Goal: Task Accomplishment & Management: Use online tool/utility

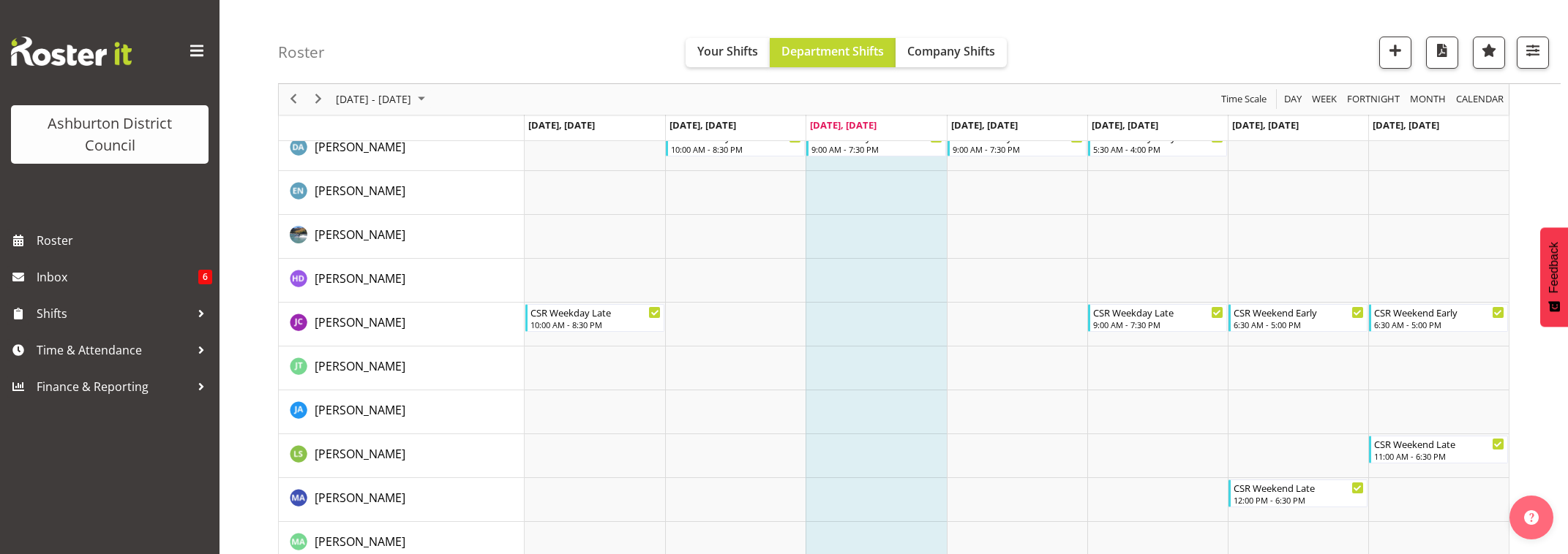
scroll to position [183, 0]
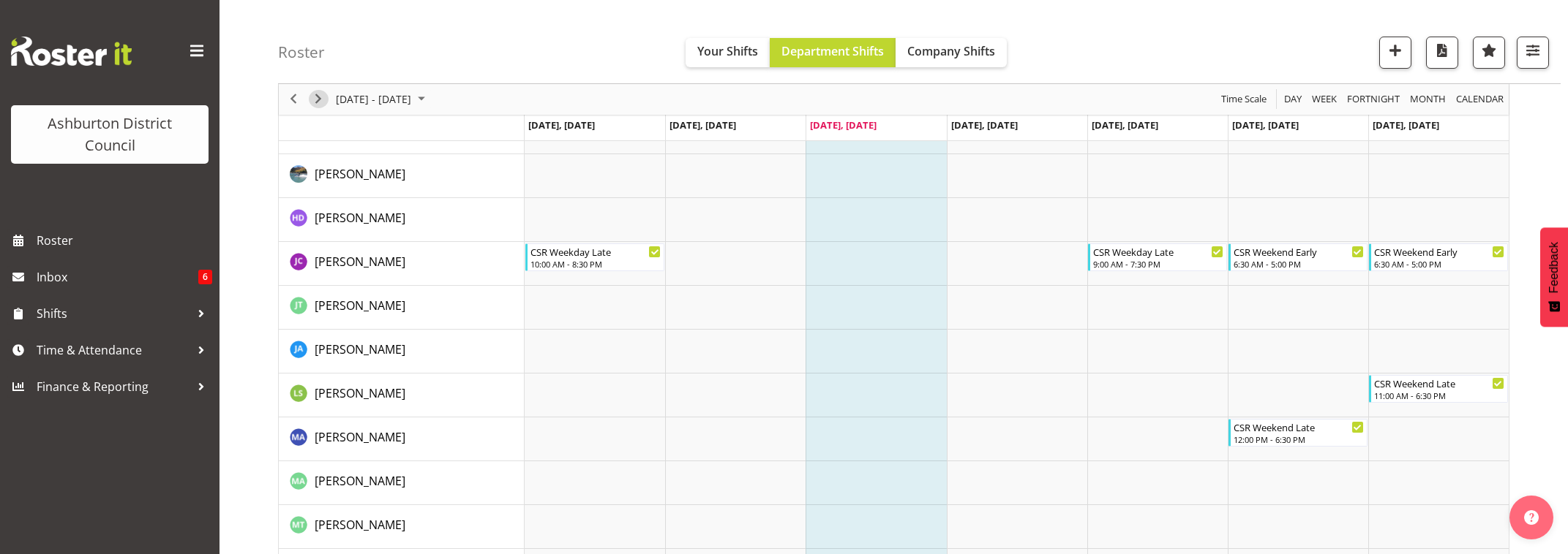
click at [319, 103] on span "Next" at bounding box center [318, 100] width 18 height 19
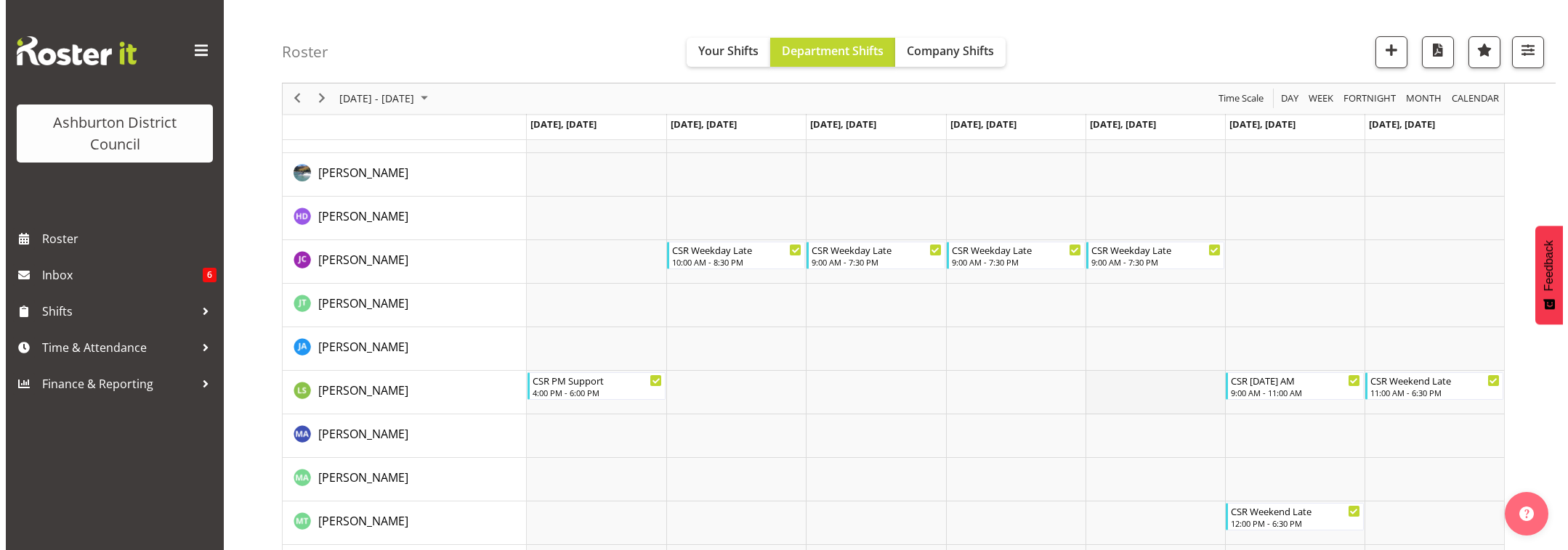
scroll to position [275, 0]
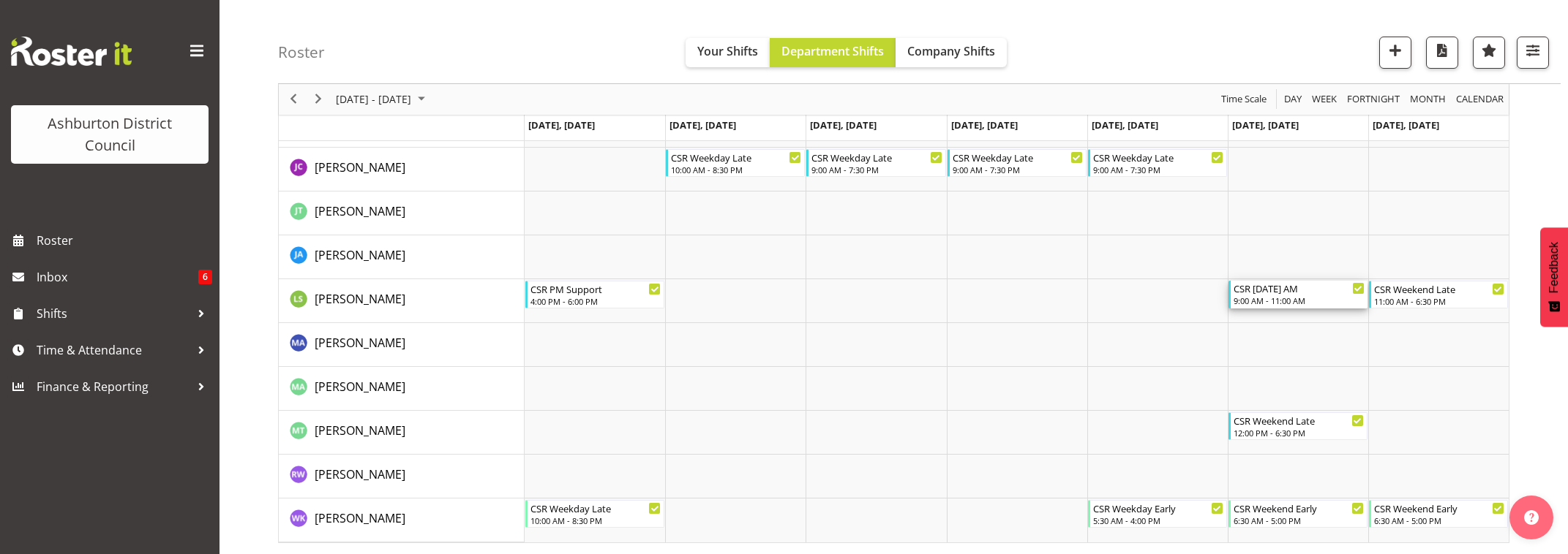
click at [1327, 301] on div "9:00 AM - 11:00 AM" at bounding box center [1298, 301] width 131 height 12
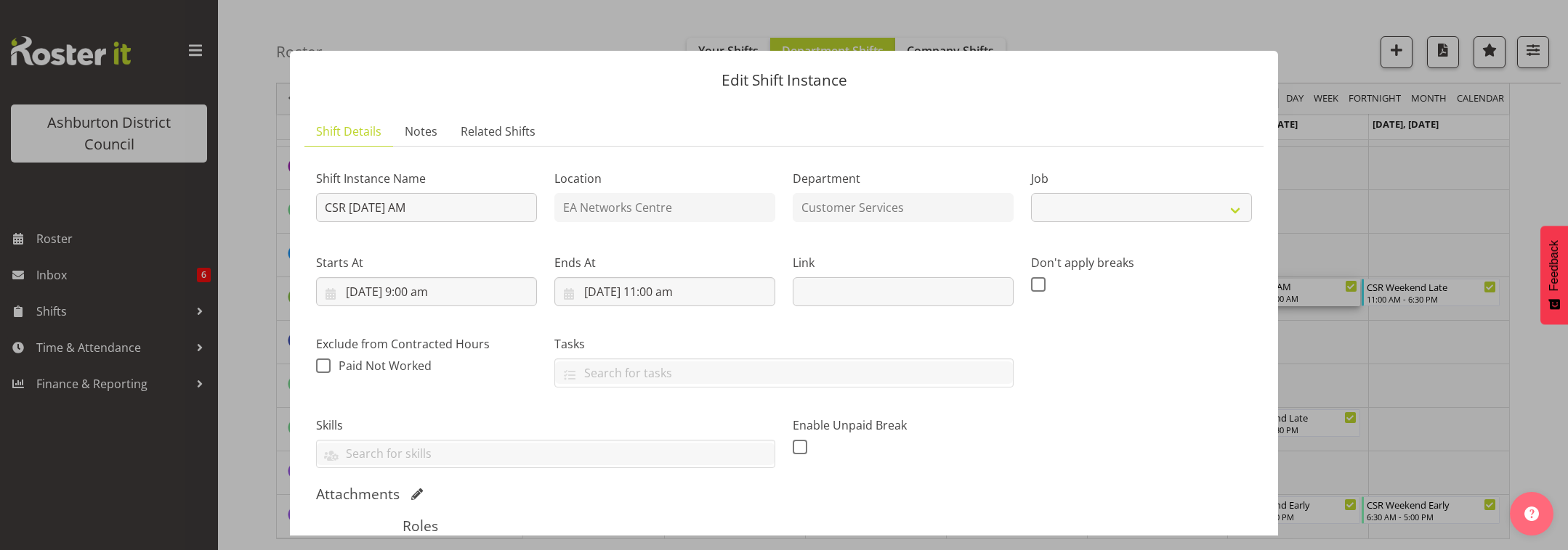
select select "30"
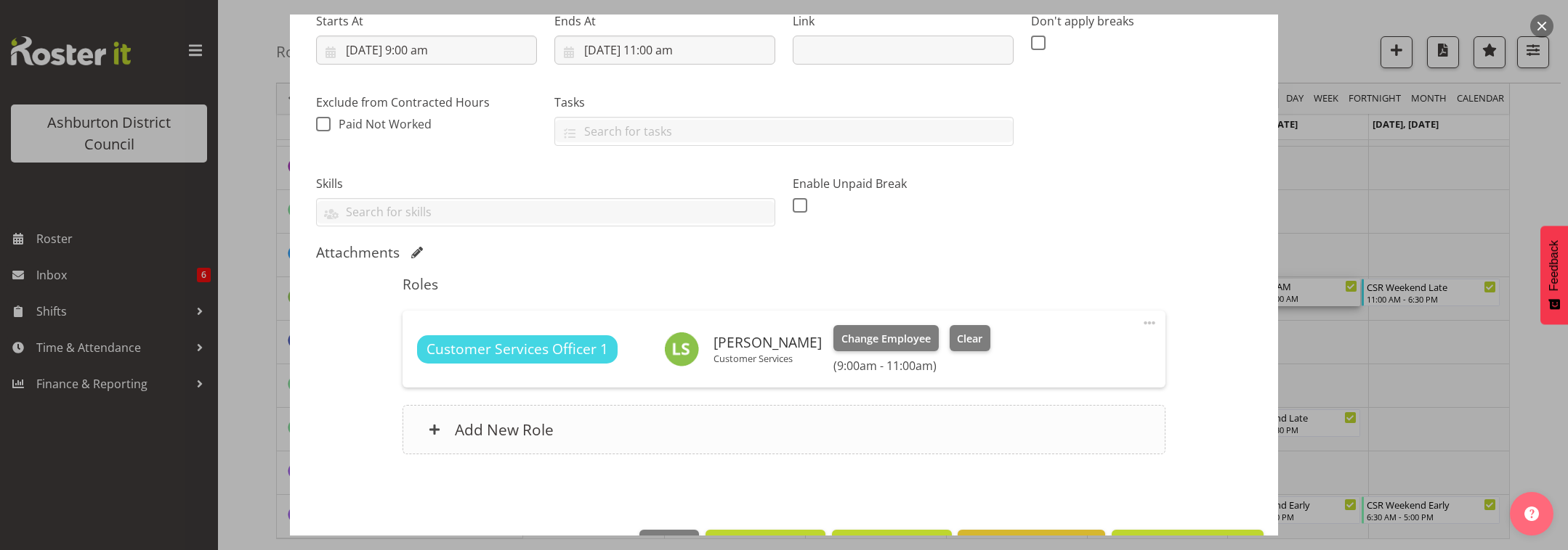
scroll to position [289, 0]
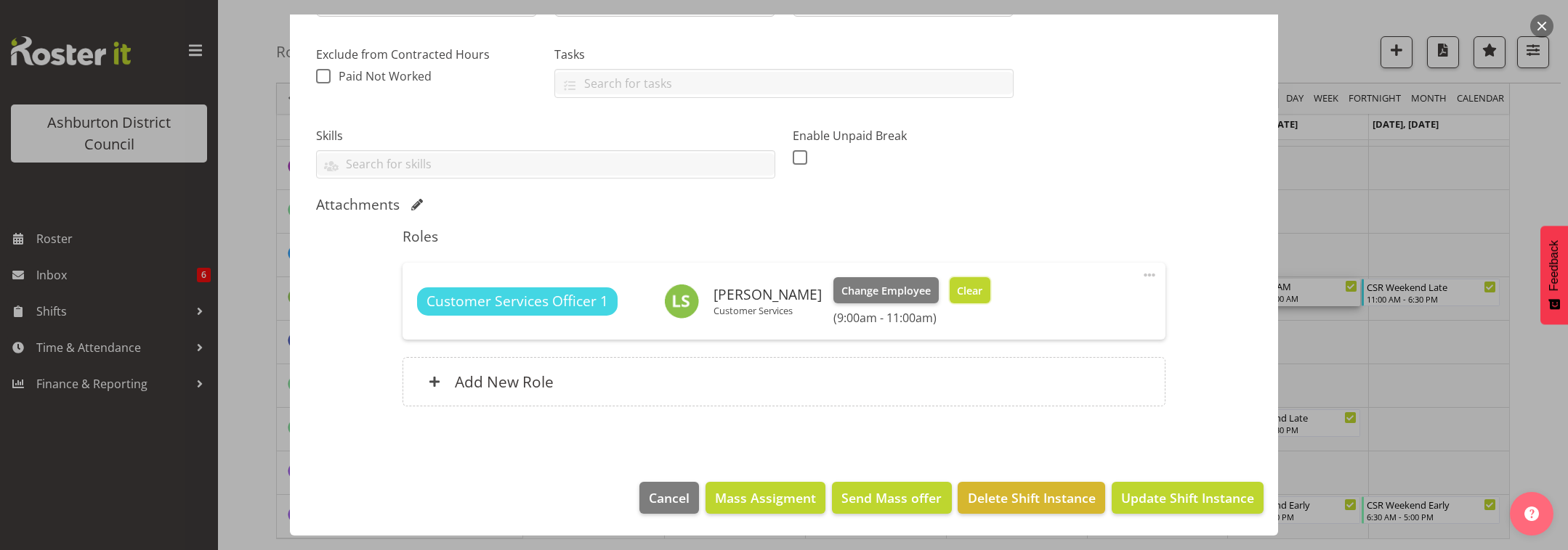
click at [968, 289] on span "Clear" at bounding box center [970, 291] width 25 height 16
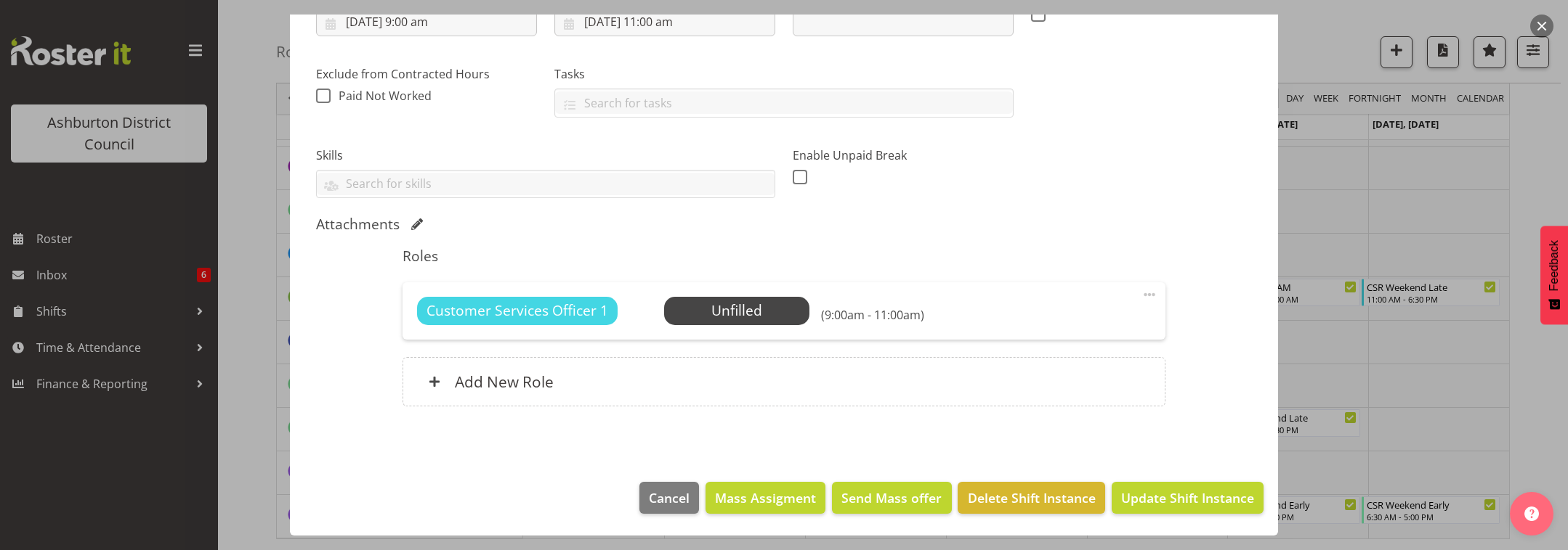
scroll to position [270, 0]
click at [1182, 498] on span "Update Shift Instance" at bounding box center [1188, 498] width 133 height 19
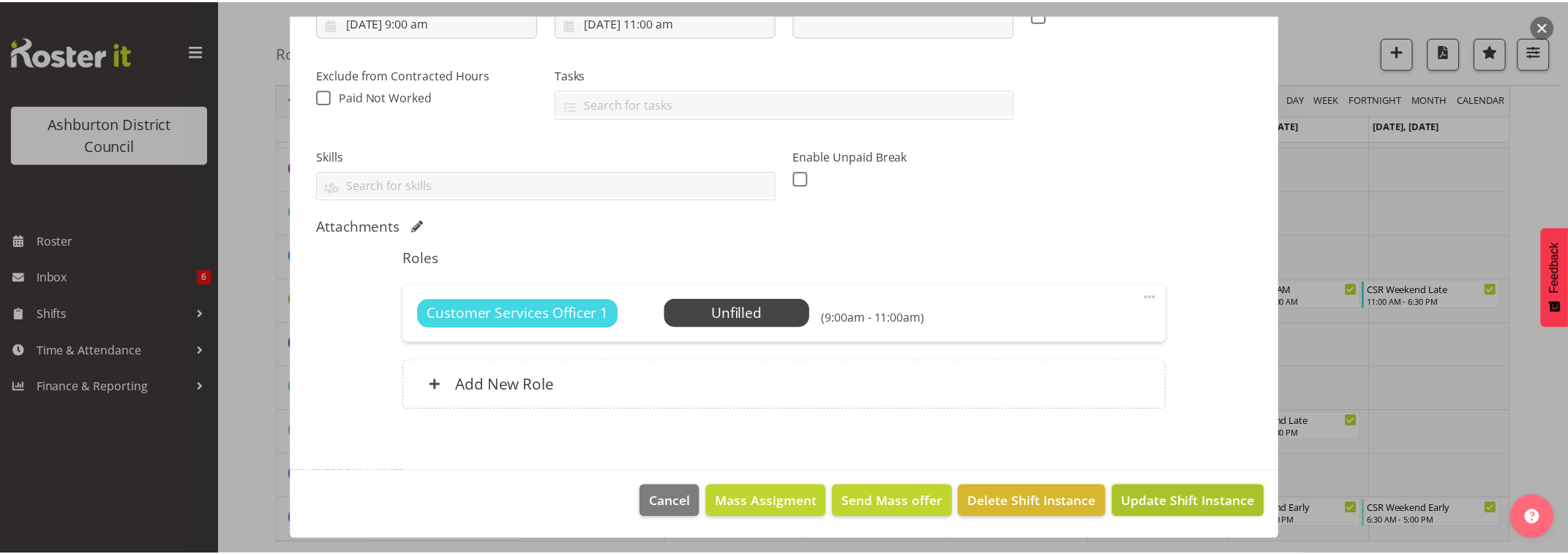
scroll to position [213, 0]
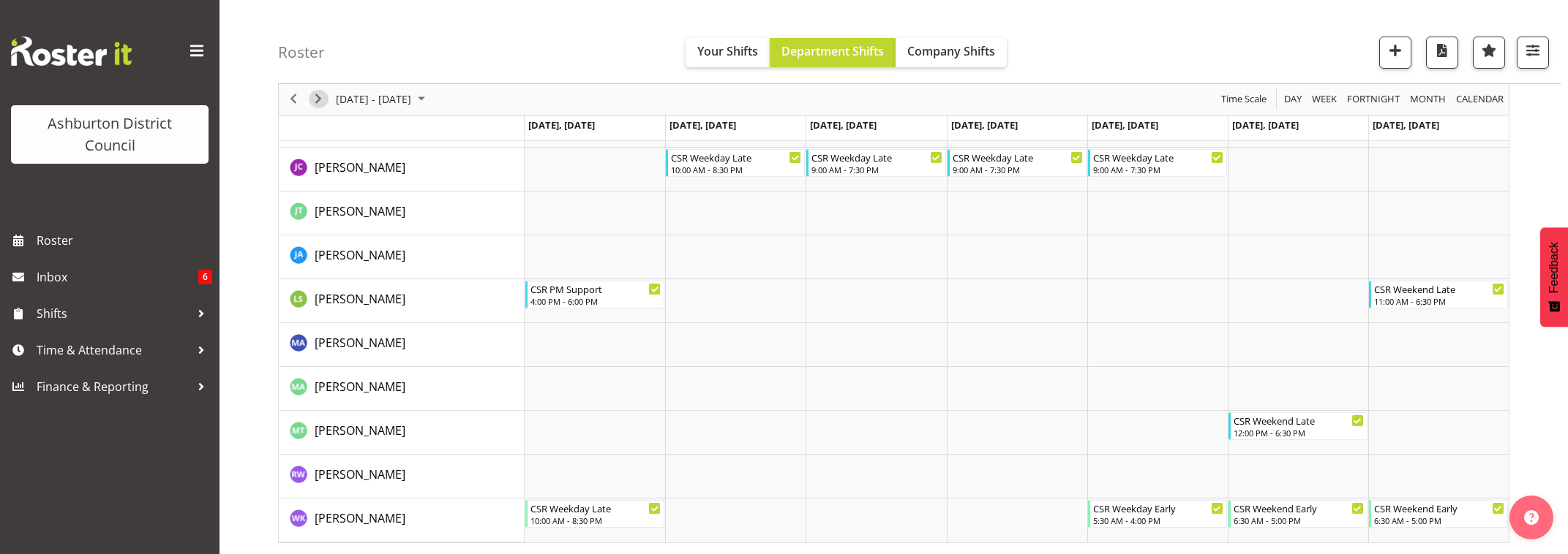
drag, startPoint x: 320, startPoint y: 100, endPoint x: 442, endPoint y: 137, distance: 127.5
click at [320, 100] on span "Next" at bounding box center [318, 100] width 18 height 19
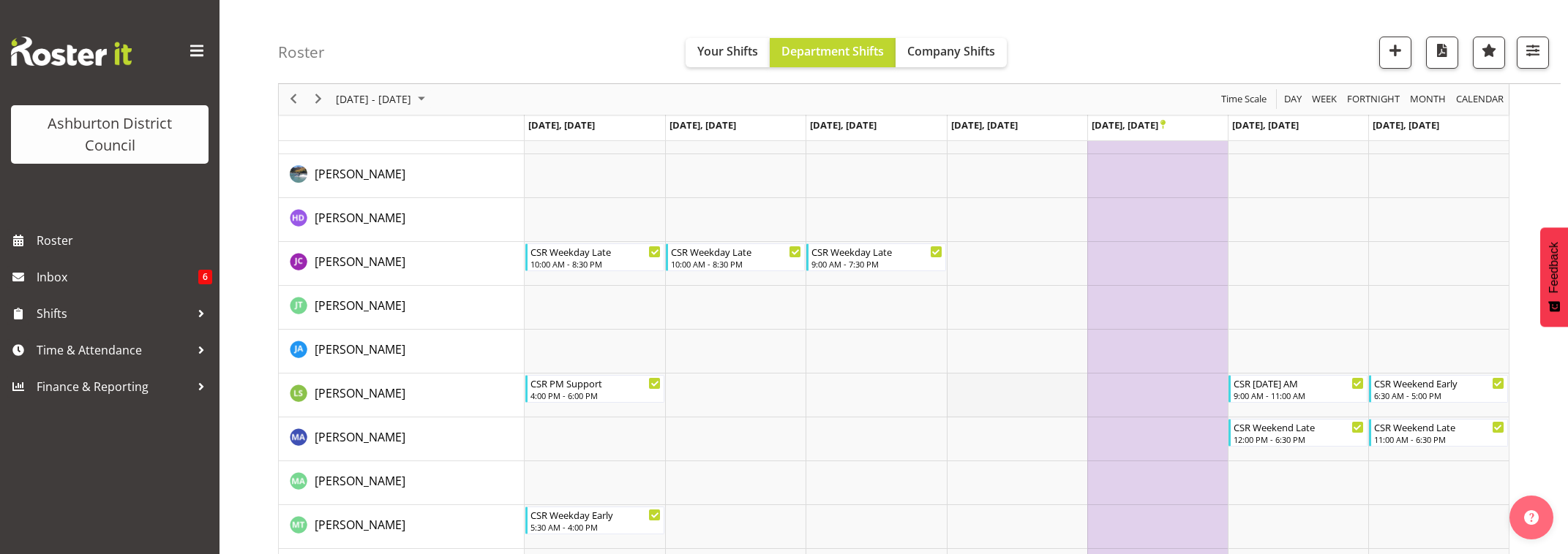
scroll to position [277, 0]
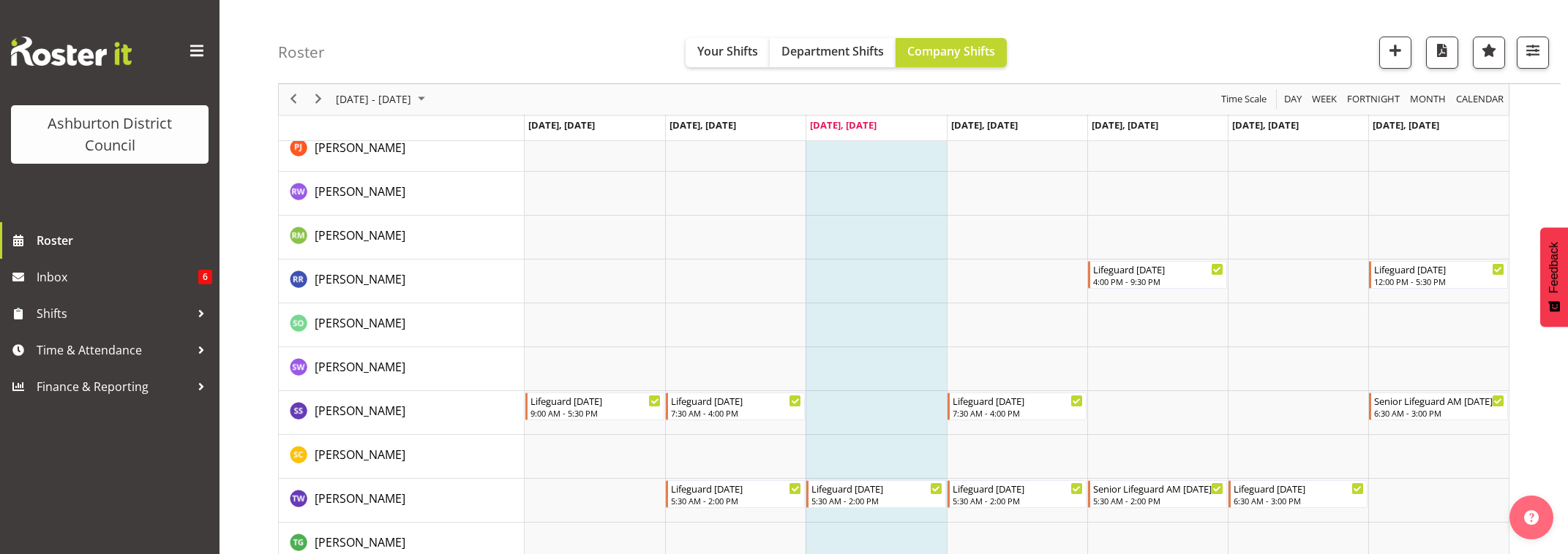
scroll to position [3126, 0]
